Goal: Task Accomplishment & Management: Manage account settings

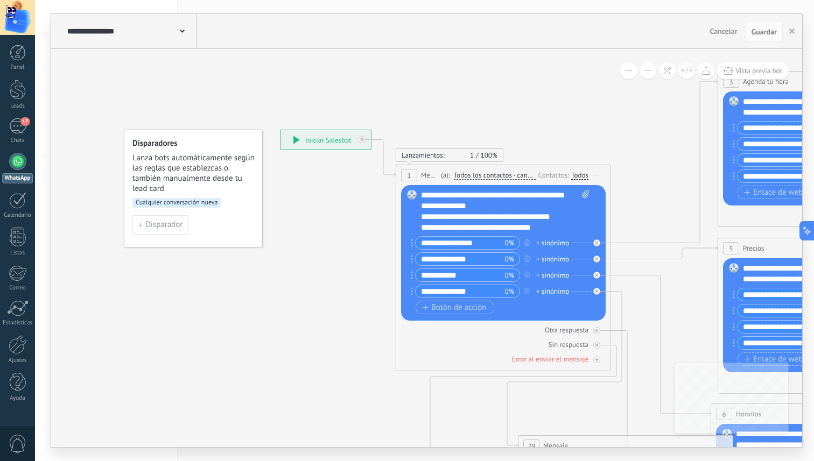
scroll to position [11, 0]
click at [18, 131] on div "17" at bounding box center [17, 126] width 17 height 16
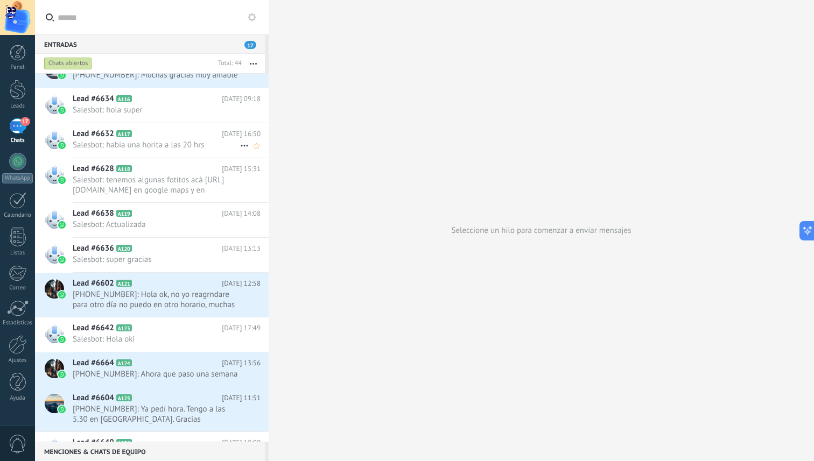
scroll to position [597, 0]
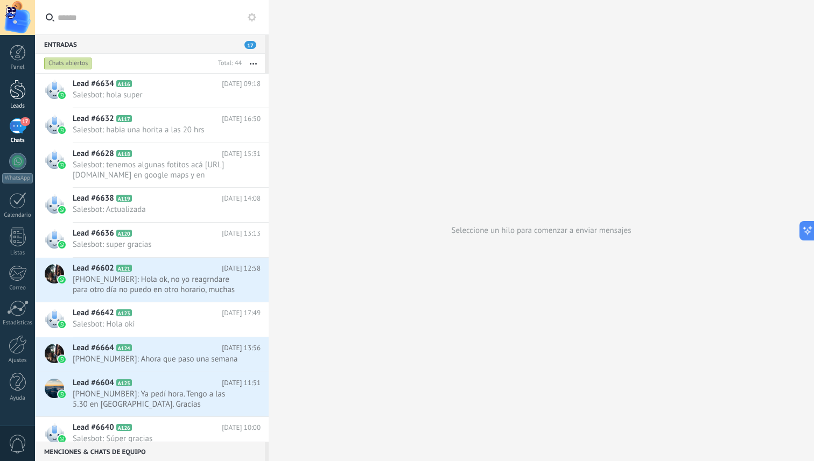
click at [18, 88] on div at bounding box center [18, 90] width 16 height 20
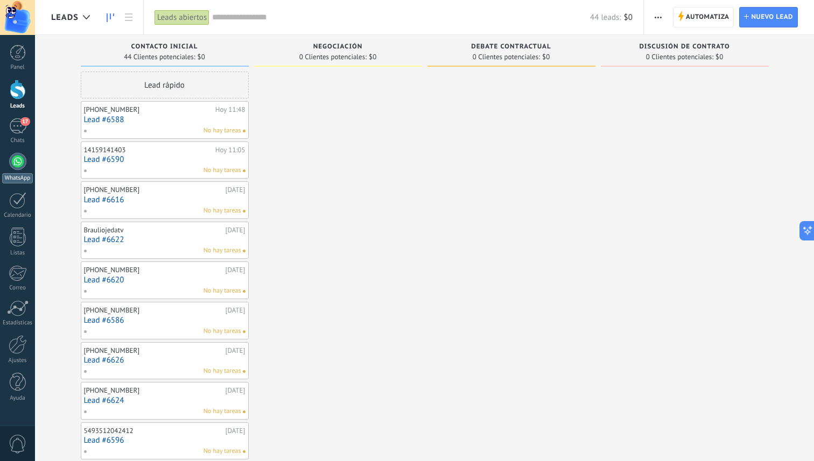
click at [17, 169] on div at bounding box center [17, 161] width 17 height 17
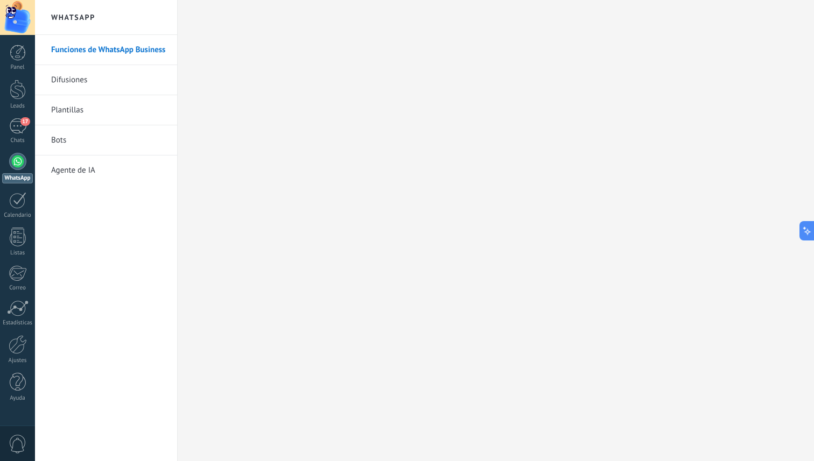
click at [87, 139] on link "Bots" at bounding box center [108, 140] width 115 height 30
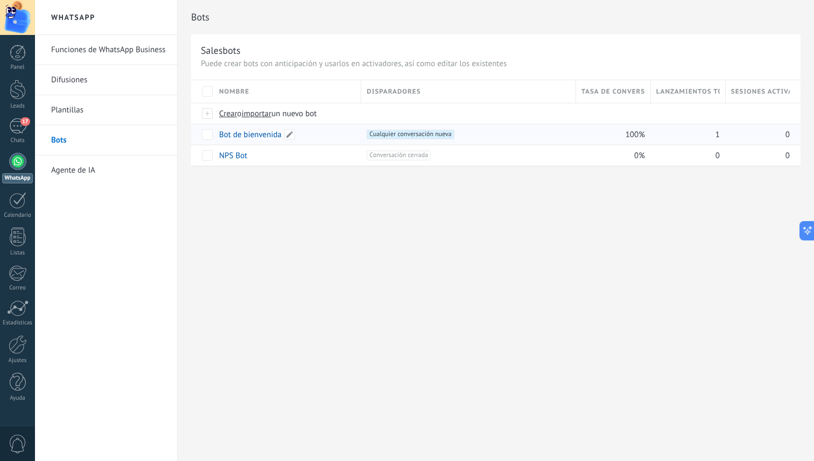
click at [233, 133] on link "Bot de bienvenida" at bounding box center [250, 135] width 62 height 10
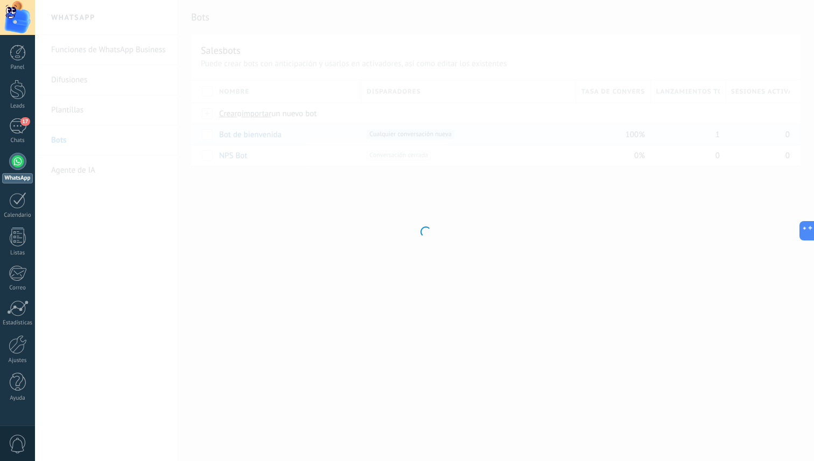
type input "**********"
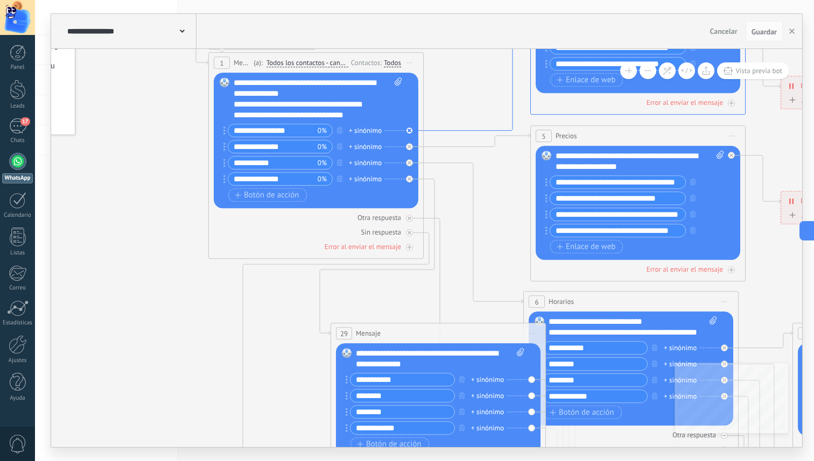
click at [427, 128] on icon at bounding box center [477, 49] width 107 height 164
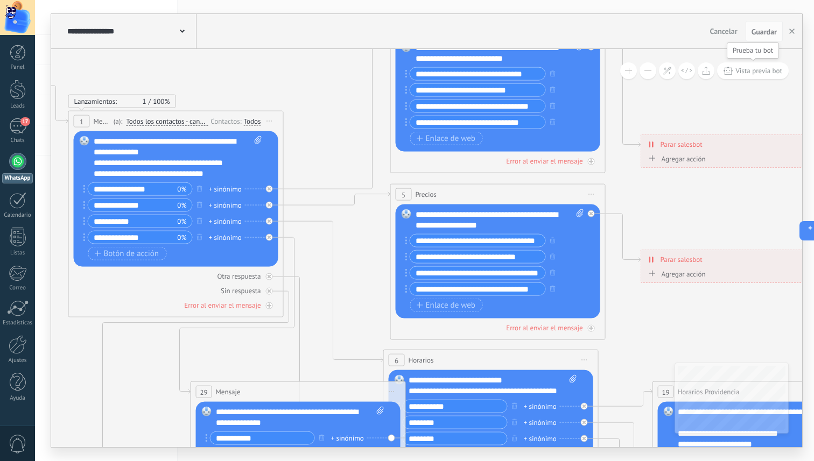
click at [760, 69] on span "Vista previa bot" at bounding box center [758, 70] width 47 height 9
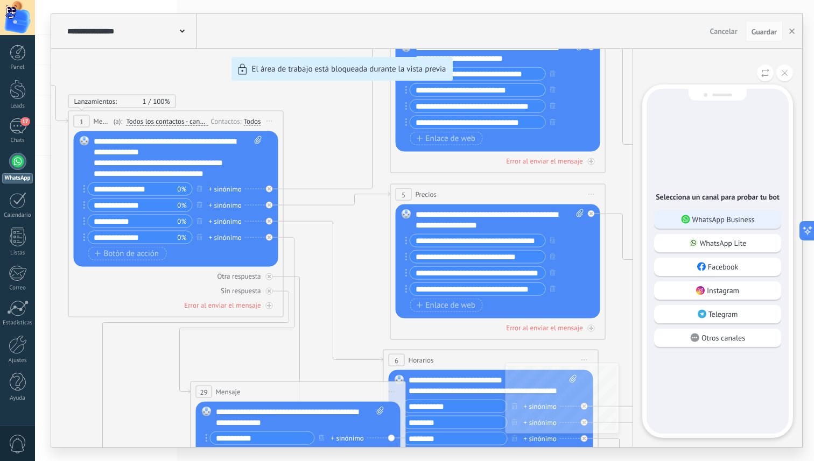
click at [715, 215] on p "WhatsApp Business" at bounding box center [723, 220] width 62 height 10
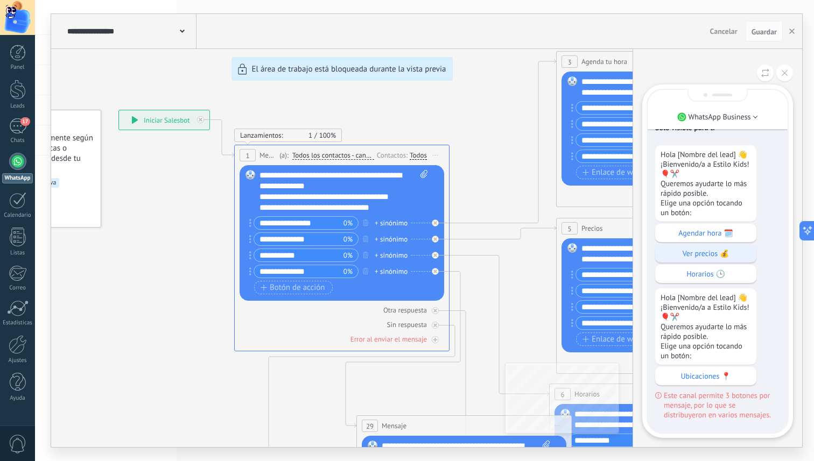
click at [714, 249] on p "Ver precios 💰" at bounding box center [706, 254] width 90 height 10
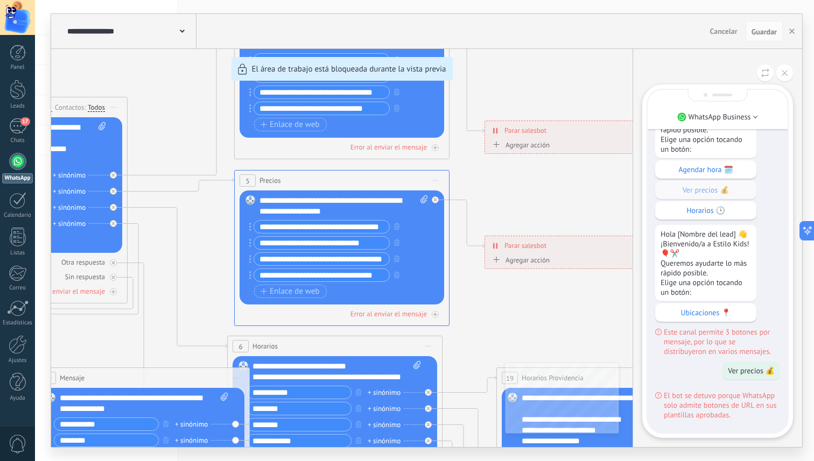
click at [18, 158] on div at bounding box center [17, 161] width 17 height 17
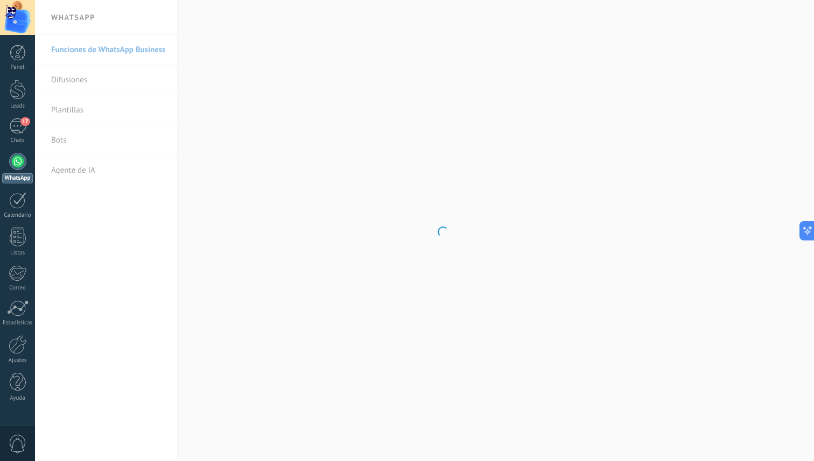
click at [85, 173] on body ".abccls-1,.abccls-2{fill-rule:evenodd}.abccls-2{fill:#fff} .abfcls-1{fill:none}…" at bounding box center [407, 230] width 814 height 461
click at [73, 172] on link "Agente de IA" at bounding box center [108, 171] width 115 height 30
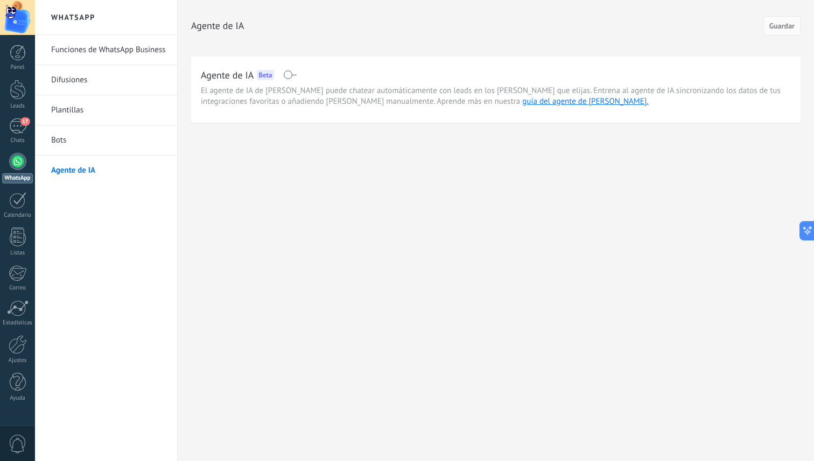
click at [292, 76] on span at bounding box center [289, 75] width 13 height 9
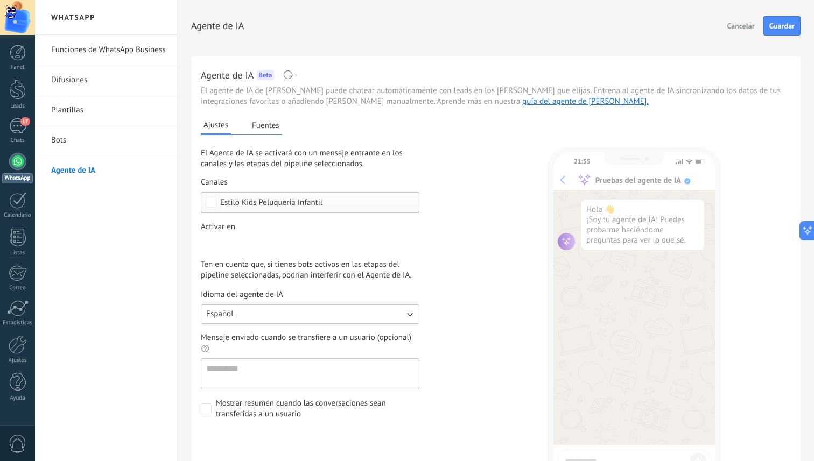
click at [255, 131] on button "Fuentes" at bounding box center [265, 125] width 33 height 16
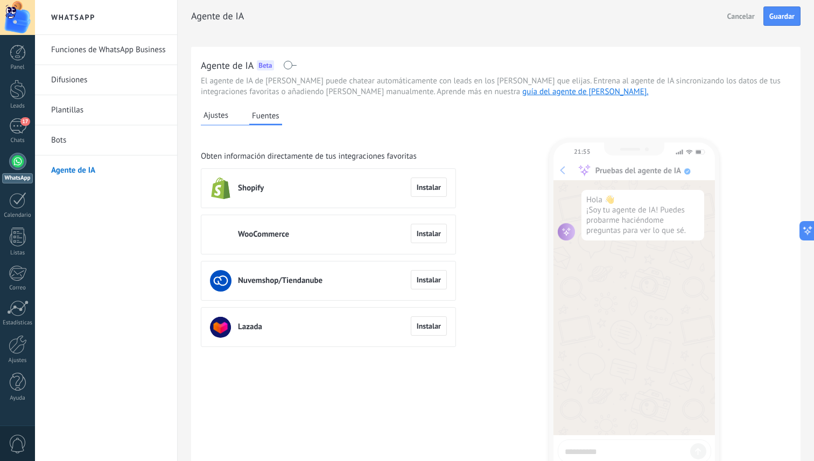
scroll to position [5, 0]
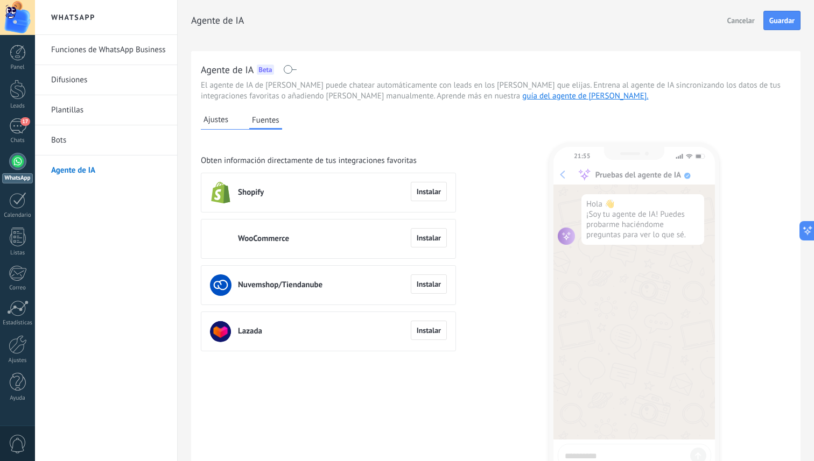
click at [216, 116] on span "Ajustes" at bounding box center [215, 120] width 25 height 11
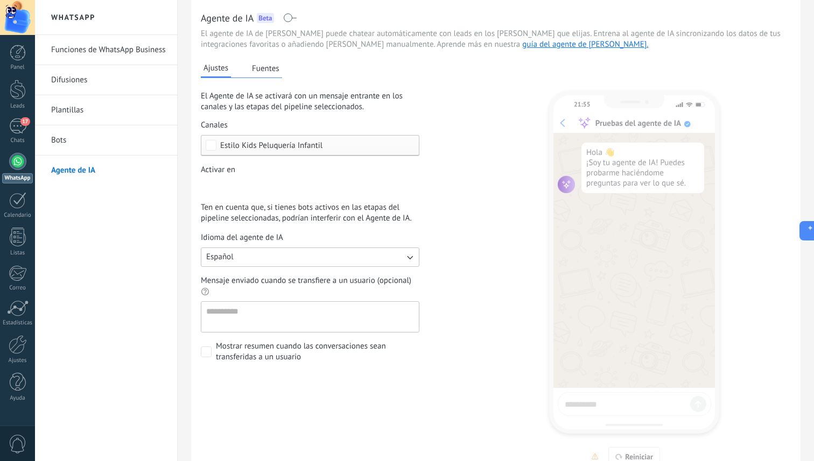
scroll to position [60, 0]
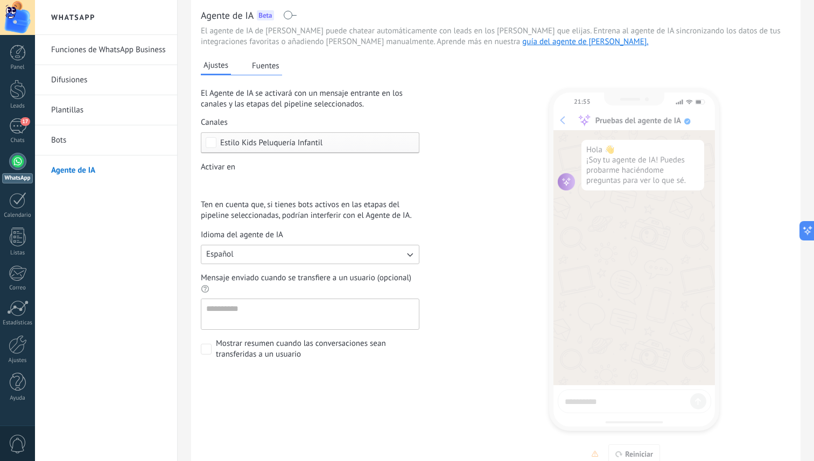
click at [0, 0] on div "Incoming leads Contacto inicial Negociación Debate contractual Discusión de con…" at bounding box center [0, 0] width 0 height 0
click at [483, 221] on div at bounding box center [424, 230] width 779 height 461
click at [399, 255] on button "Español" at bounding box center [310, 254] width 219 height 19
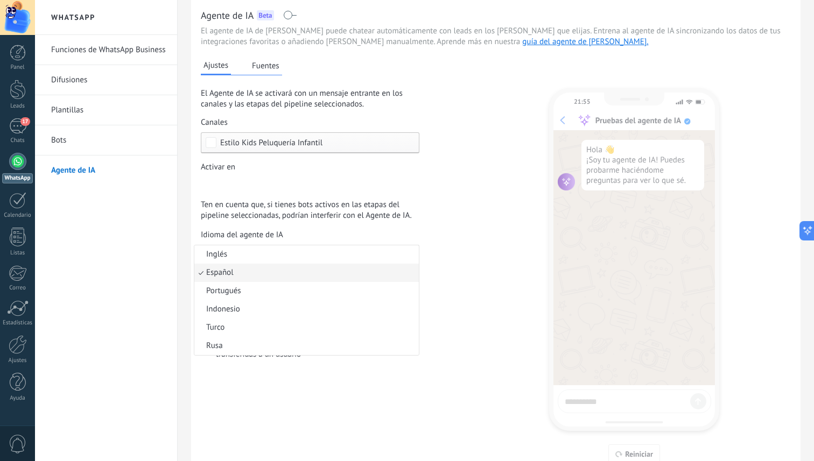
click at [452, 231] on div "El Agente de IA se activará con un mensaje entrante en los [PERSON_NAME] y las …" at bounding box center [328, 224] width 255 height 272
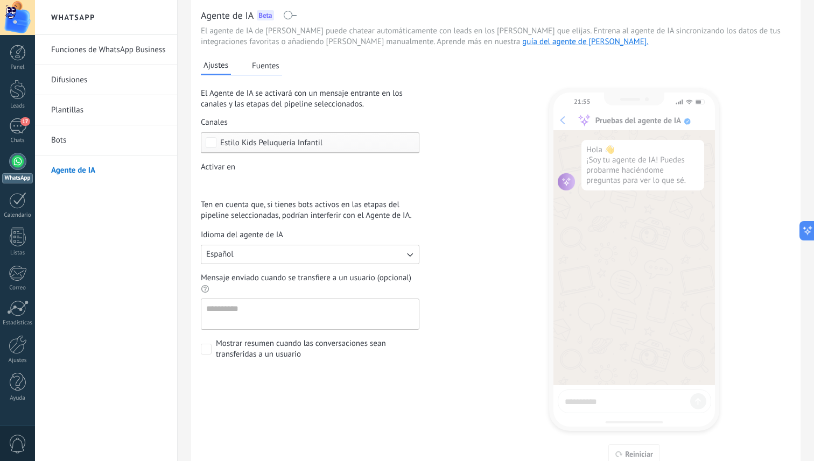
scroll to position [0, 0]
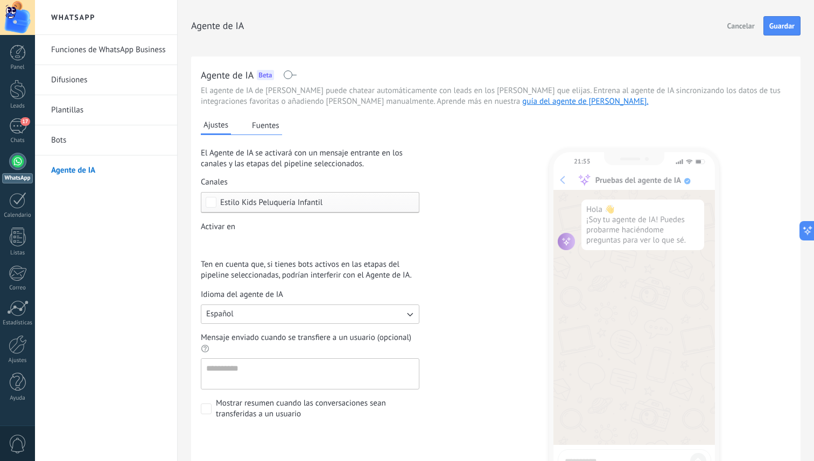
click at [235, 125] on div "Ajustes [PERSON_NAME]" at bounding box center [241, 126] width 81 height 18
click at [268, 125] on button "Fuentes" at bounding box center [265, 125] width 33 height 16
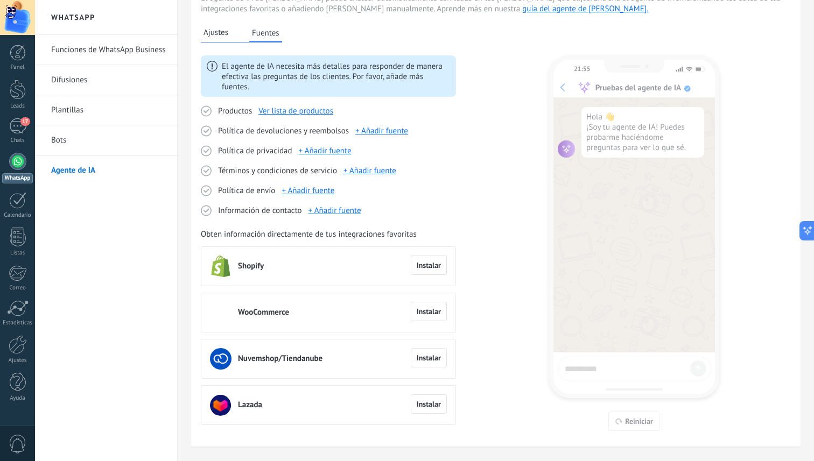
scroll to position [91, 0]
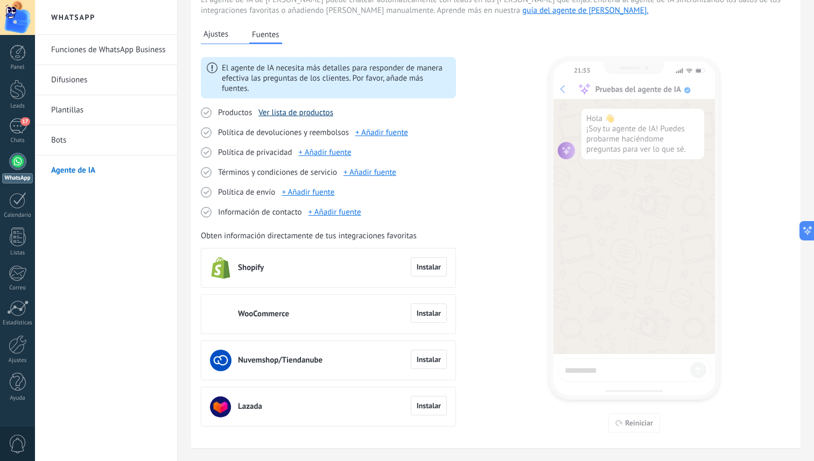
click at [311, 114] on link "Ver lista de productos" at bounding box center [295, 113] width 75 height 10
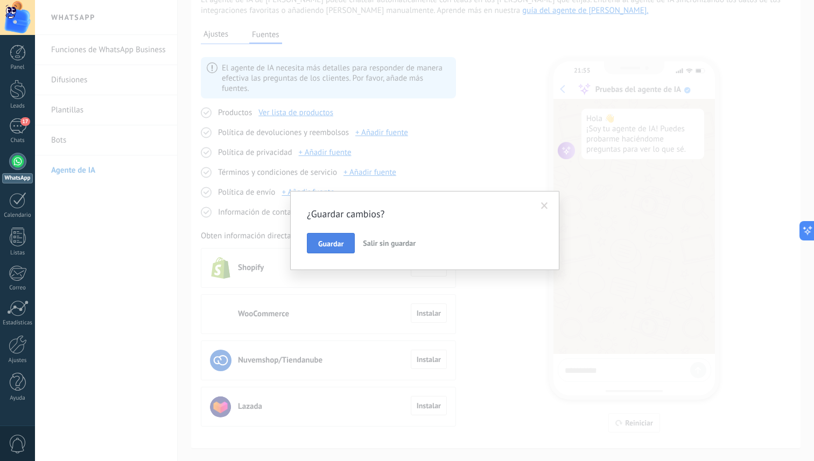
click at [343, 242] on span "Guardar" at bounding box center [330, 244] width 25 height 8
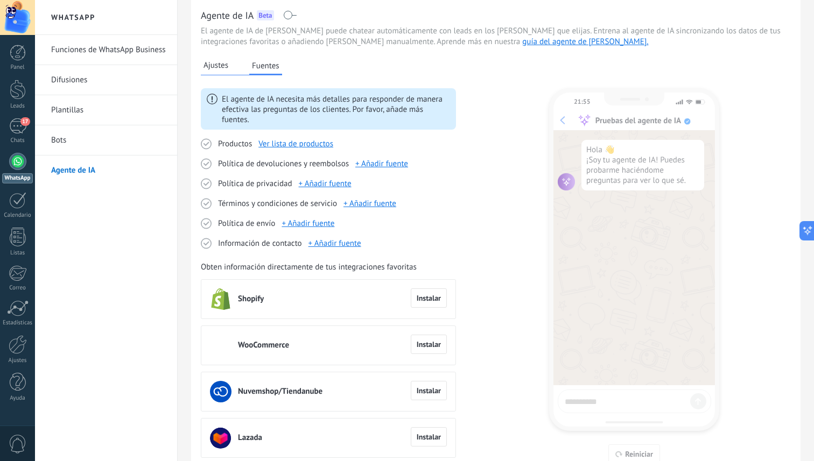
scroll to position [59, 0]
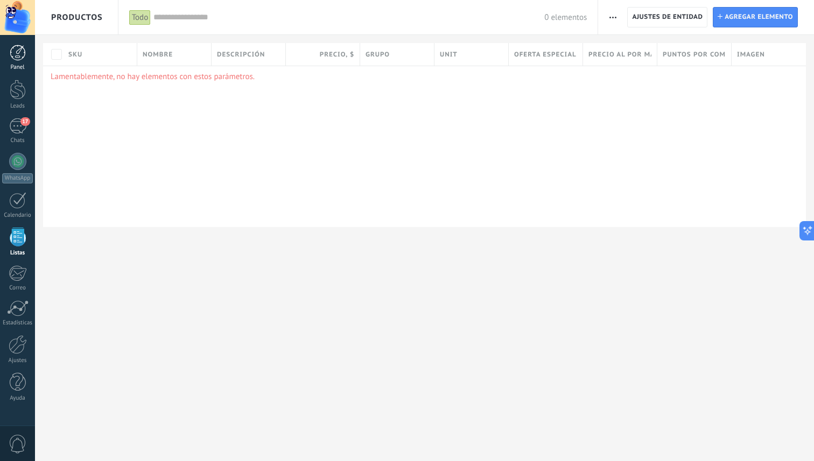
click at [19, 60] on div at bounding box center [18, 53] width 16 height 16
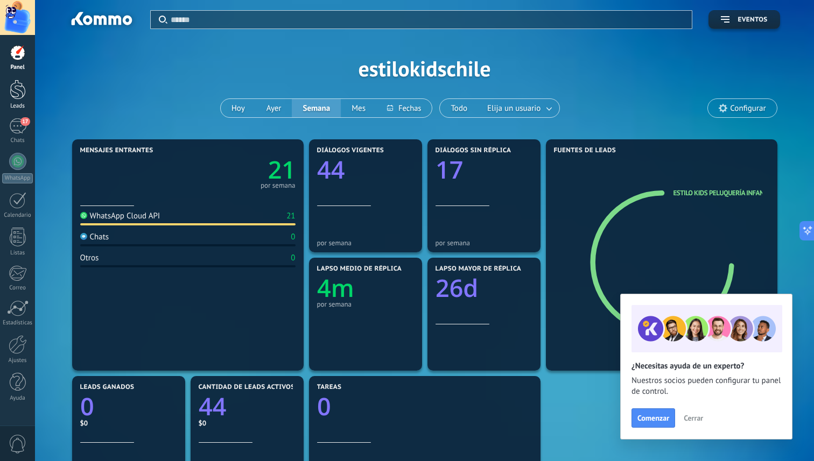
click at [22, 90] on div at bounding box center [18, 90] width 16 height 20
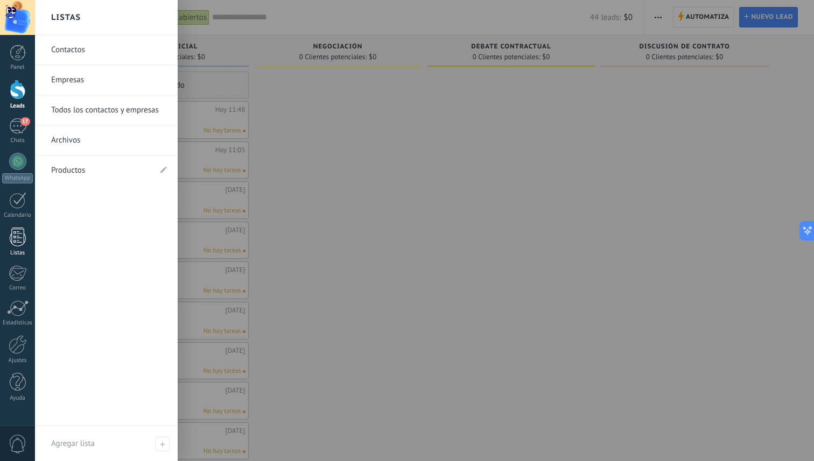
click at [19, 242] on div at bounding box center [18, 237] width 16 height 19
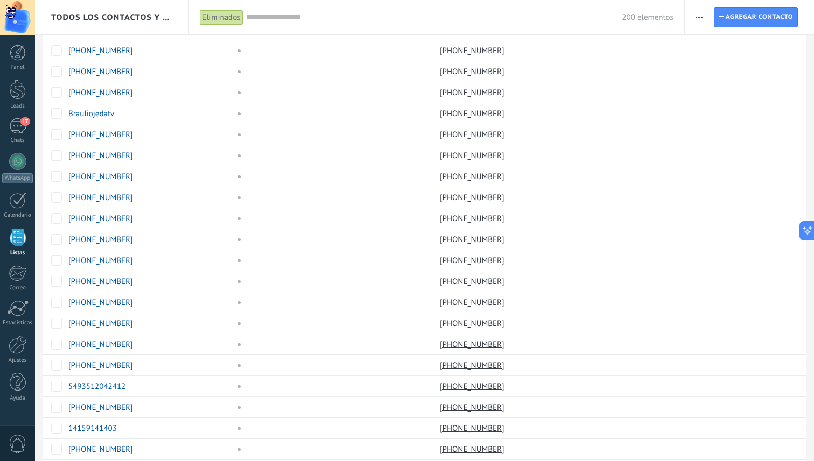
scroll to position [689, 0]
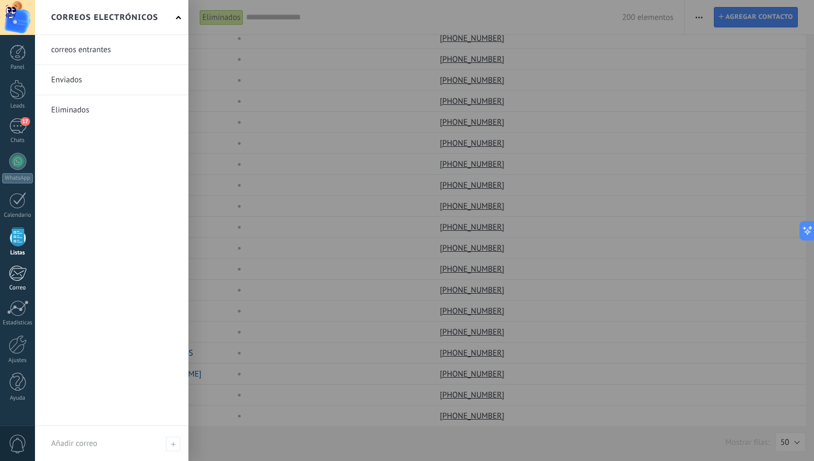
click at [20, 271] on div at bounding box center [18, 273] width 18 height 16
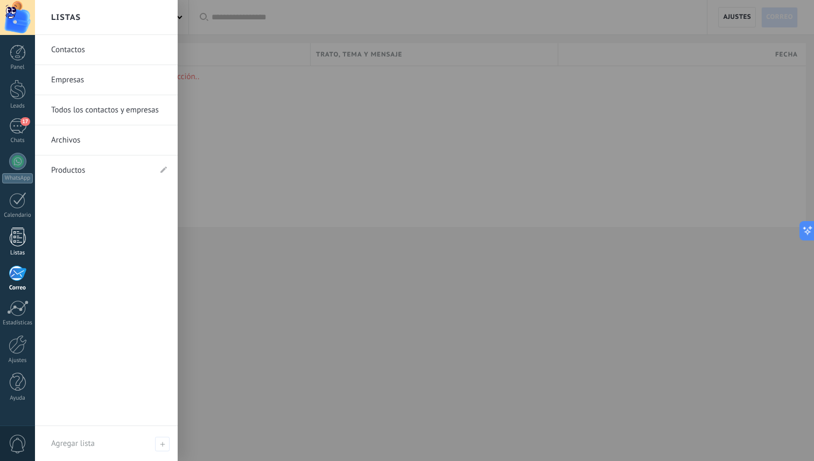
click at [12, 235] on div at bounding box center [18, 237] width 16 height 19
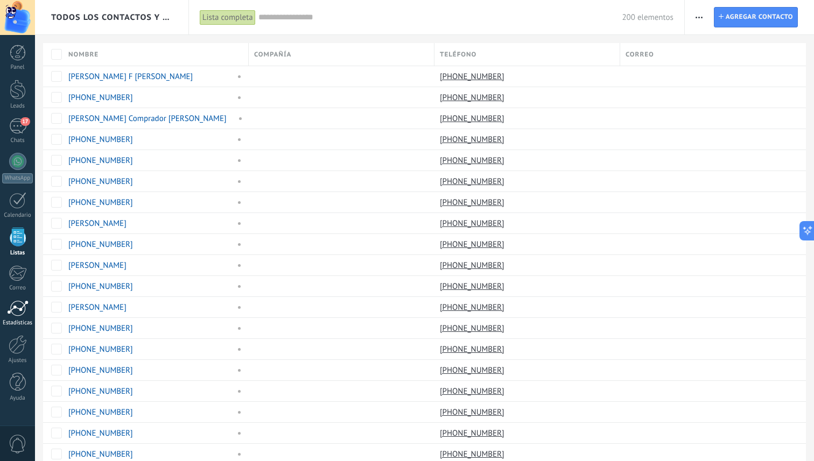
click at [17, 318] on link "Estadísticas" at bounding box center [17, 313] width 35 height 26
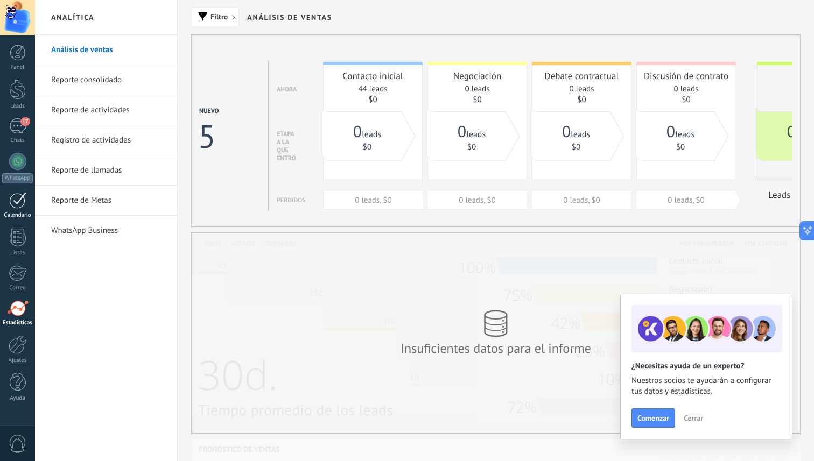
click at [19, 213] on div "Calendario" at bounding box center [17, 215] width 31 height 7
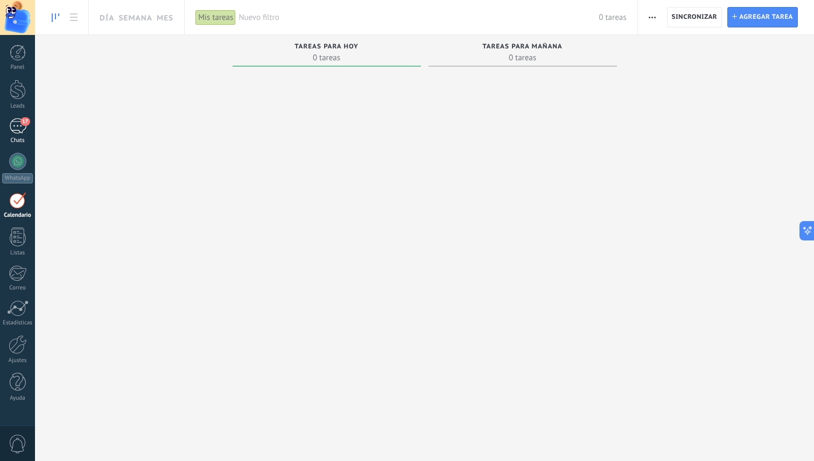
click at [6, 128] on link "17 Chats" at bounding box center [17, 131] width 35 height 26
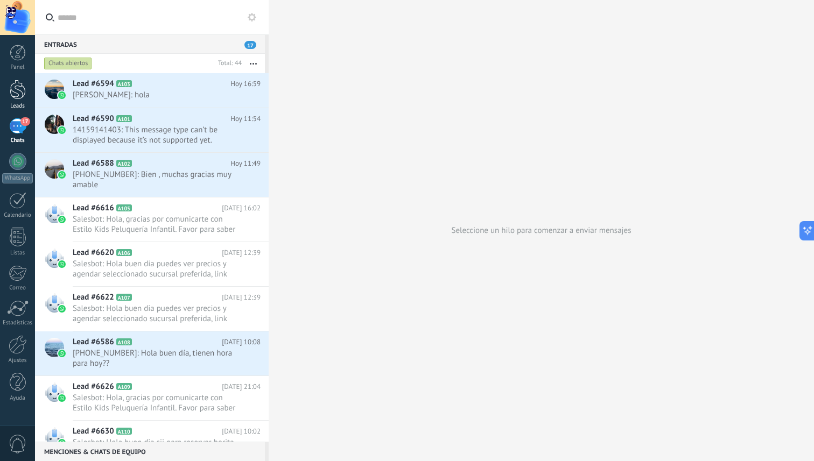
click at [16, 97] on div at bounding box center [18, 90] width 16 height 20
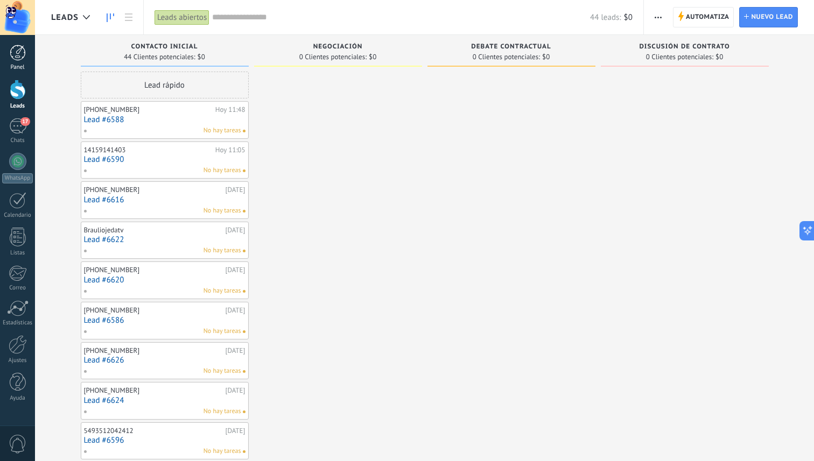
click at [16, 58] on div at bounding box center [18, 53] width 16 height 16
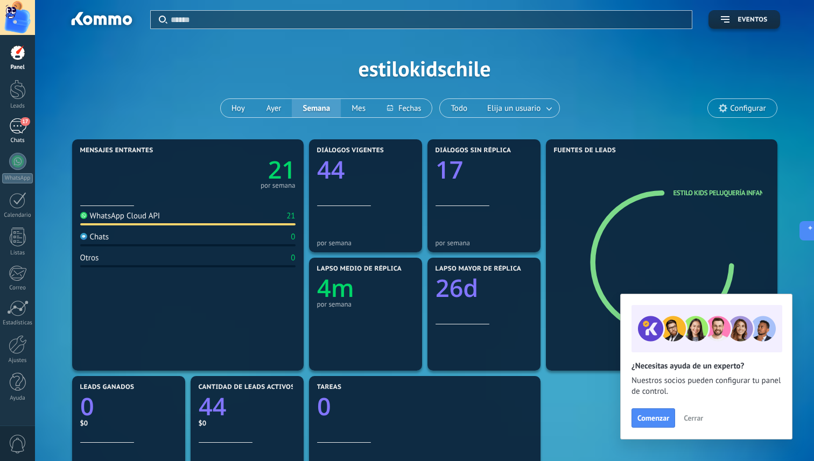
click at [22, 123] on span "17" at bounding box center [24, 121] width 9 height 9
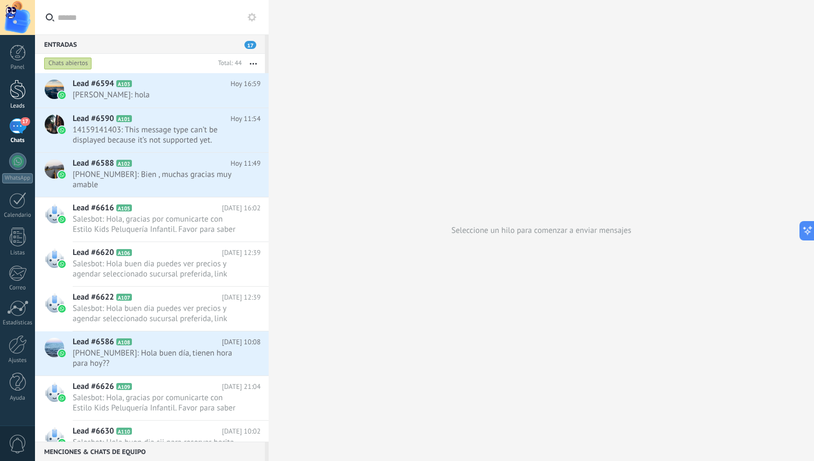
click at [14, 86] on div at bounding box center [18, 90] width 16 height 20
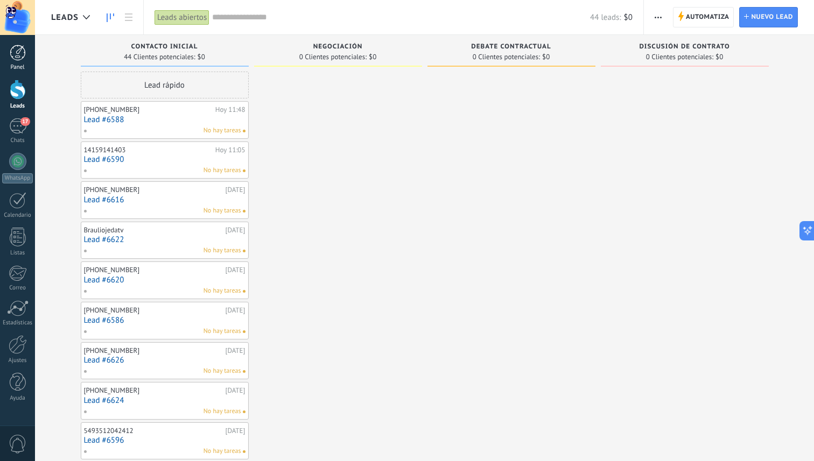
click at [15, 64] on div "Panel" at bounding box center [17, 67] width 31 height 7
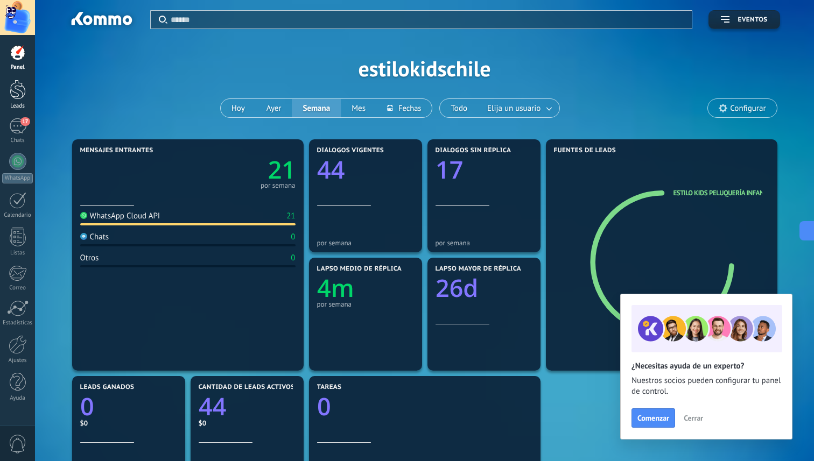
click at [15, 89] on div at bounding box center [18, 90] width 16 height 20
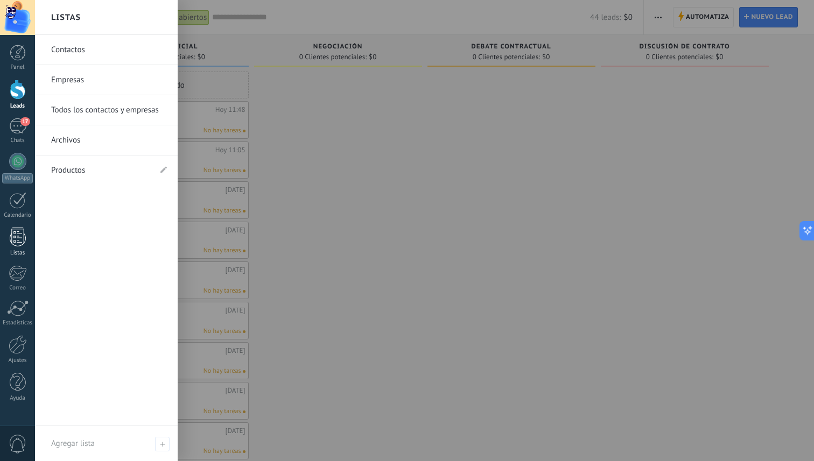
click at [20, 245] on div at bounding box center [18, 237] width 16 height 19
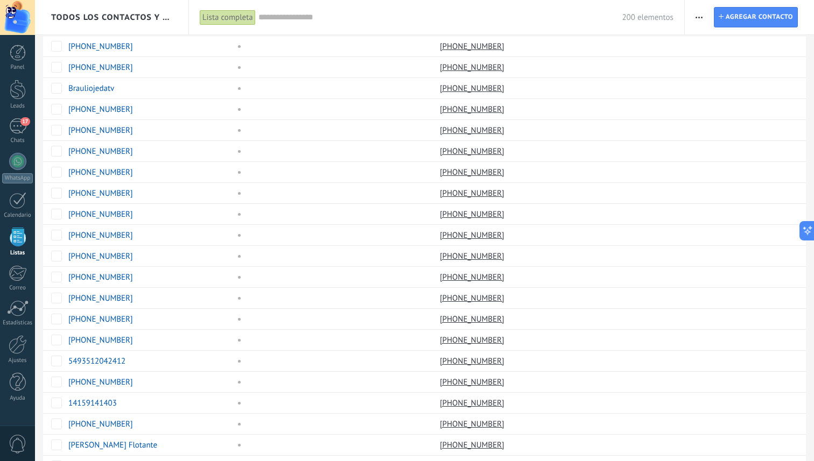
scroll to position [689, 0]
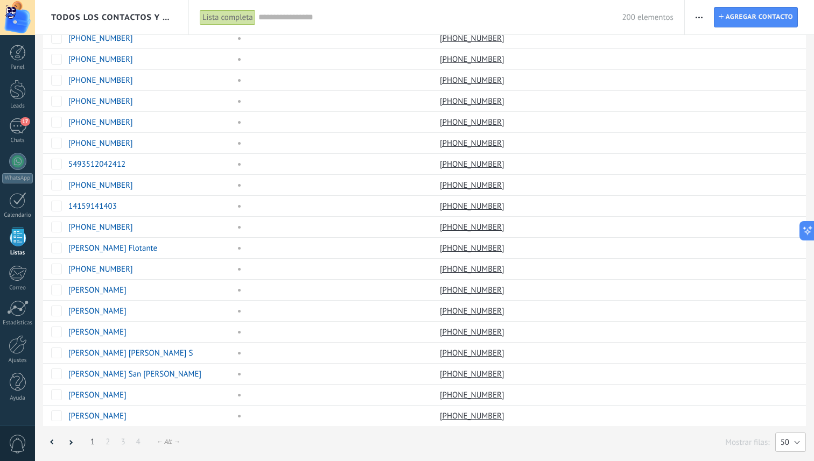
click at [787, 444] on span "50" at bounding box center [785, 443] width 9 height 10
click at [789, 440] on span "200" at bounding box center [785, 443] width 33 height 10
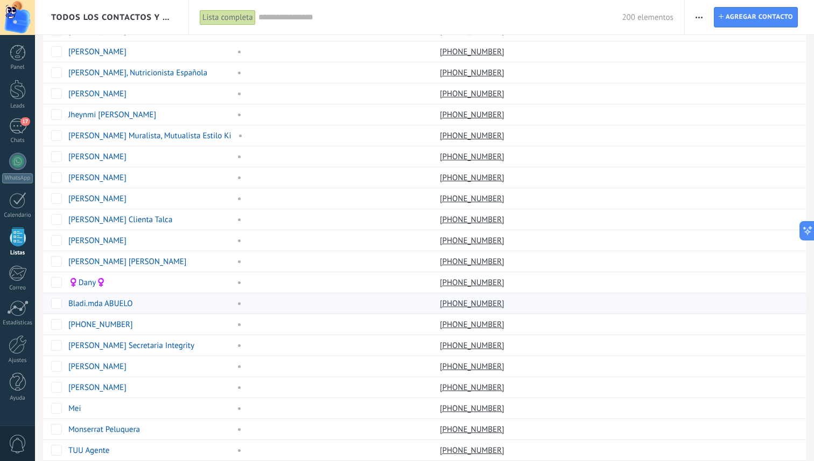
scroll to position [3838, 0]
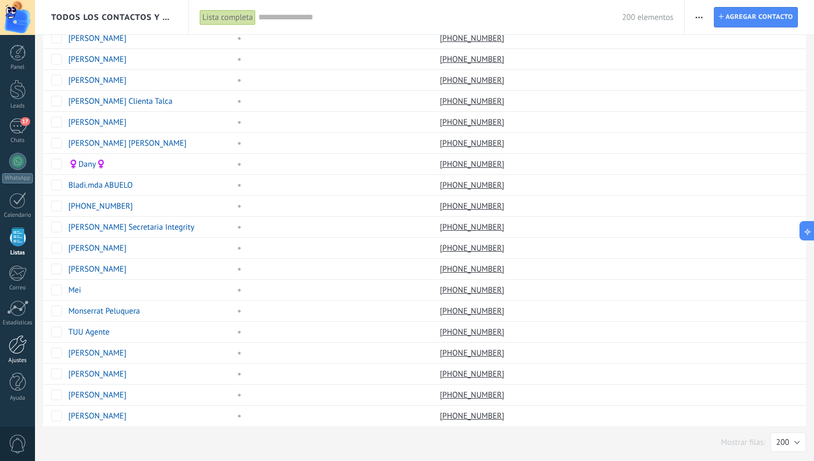
click at [17, 345] on div at bounding box center [18, 344] width 18 height 19
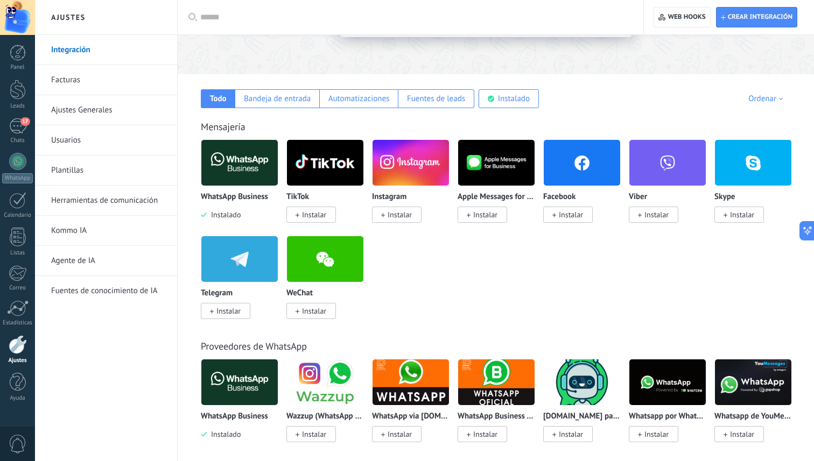
scroll to position [137, 0]
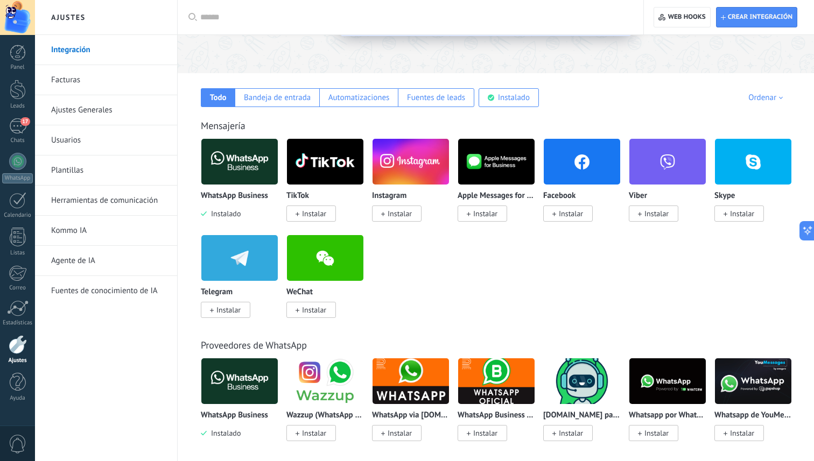
click at [88, 234] on link "Kommo IA" at bounding box center [108, 231] width 115 height 30
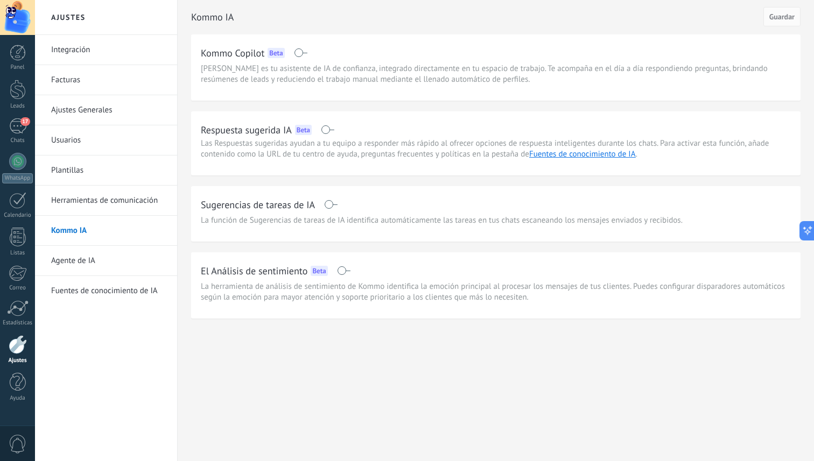
click at [86, 259] on link "Agente de IA" at bounding box center [108, 261] width 115 height 30
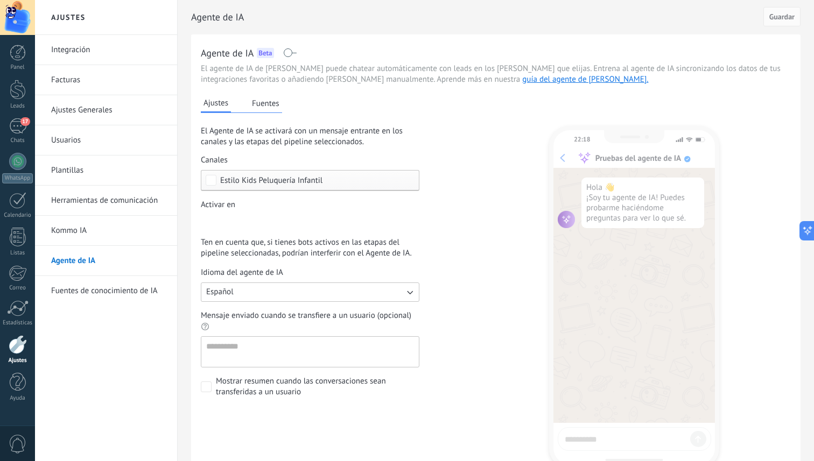
click at [120, 289] on link "Fuentes de conocimiento de IA" at bounding box center [108, 291] width 115 height 30
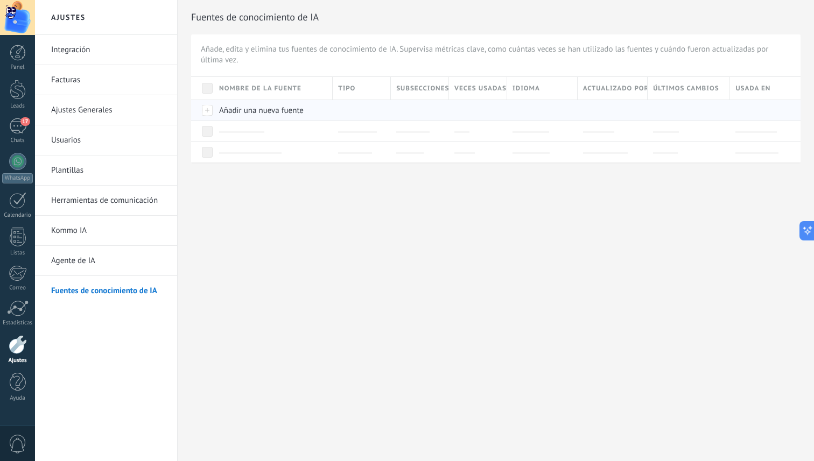
click at [258, 113] on span "Añadir una nueva fuente" at bounding box center [261, 111] width 85 height 10
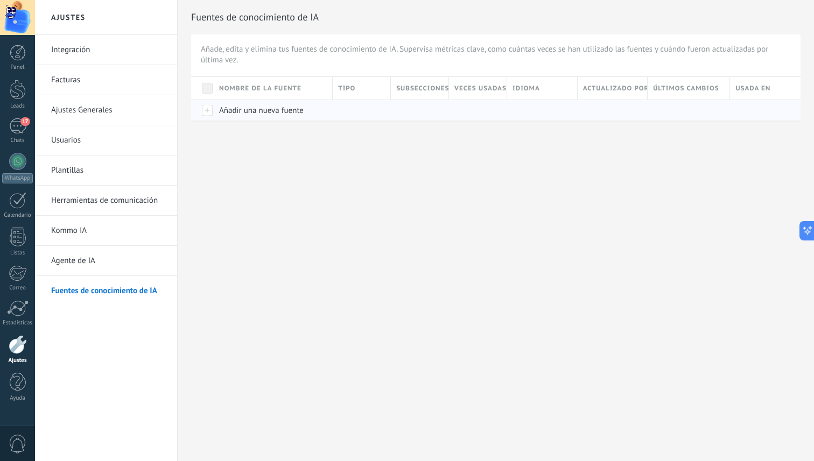
click at [282, 113] on span "Añadir una nueva fuente" at bounding box center [261, 111] width 85 height 10
